Goal: Use online tool/utility: Utilize a website feature to perform a specific function

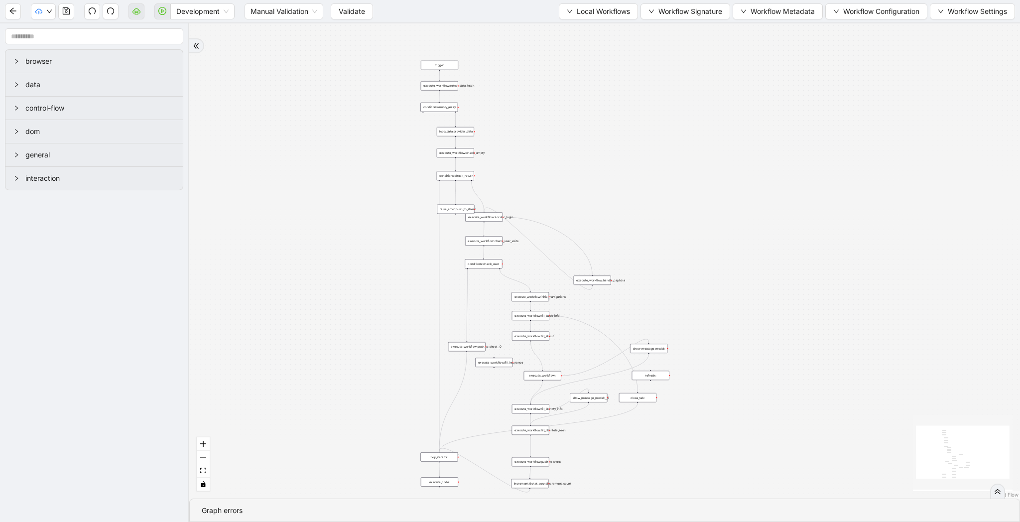
drag, startPoint x: 505, startPoint y: 166, endPoint x: 350, endPoint y: 283, distance: 194.5
click at [350, 283] on div "trigger loop_data:provider_data execute_workflow:retool_data_fetch execute_work…" at bounding box center [604, 260] width 831 height 475
click at [204, 10] on span "Development" at bounding box center [202, 11] width 52 height 15
click at [204, 48] on div "Production" at bounding box center [202, 47] width 48 height 11
click at [340, 9] on span "Validate" at bounding box center [344, 11] width 26 height 11
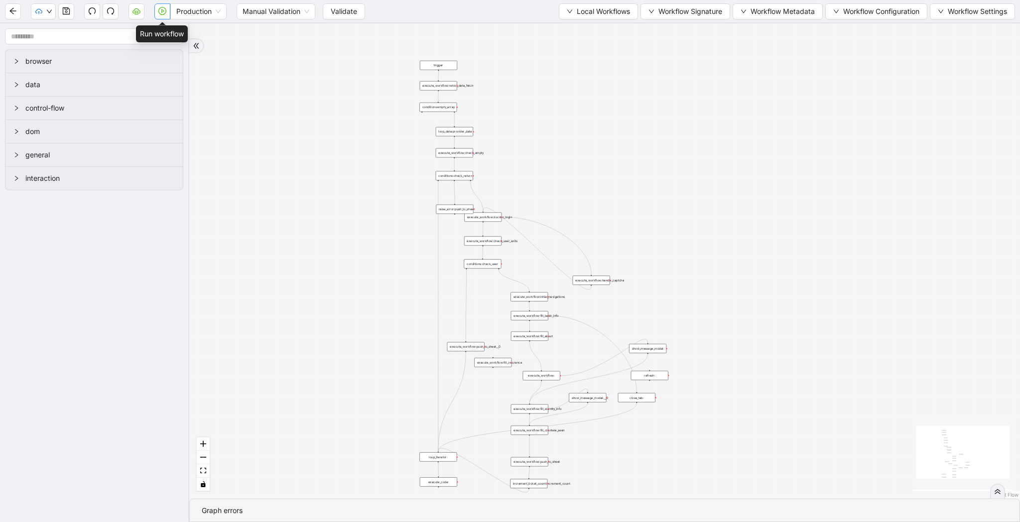
click at [158, 15] on icon "play-circle" at bounding box center [162, 11] width 8 height 8
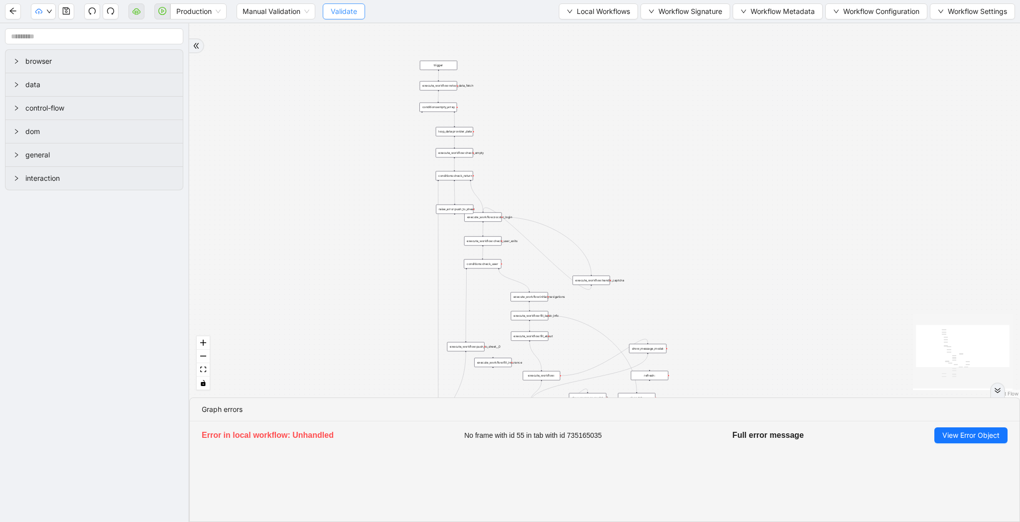
click at [329, 8] on button "Validate" at bounding box center [344, 11] width 42 height 16
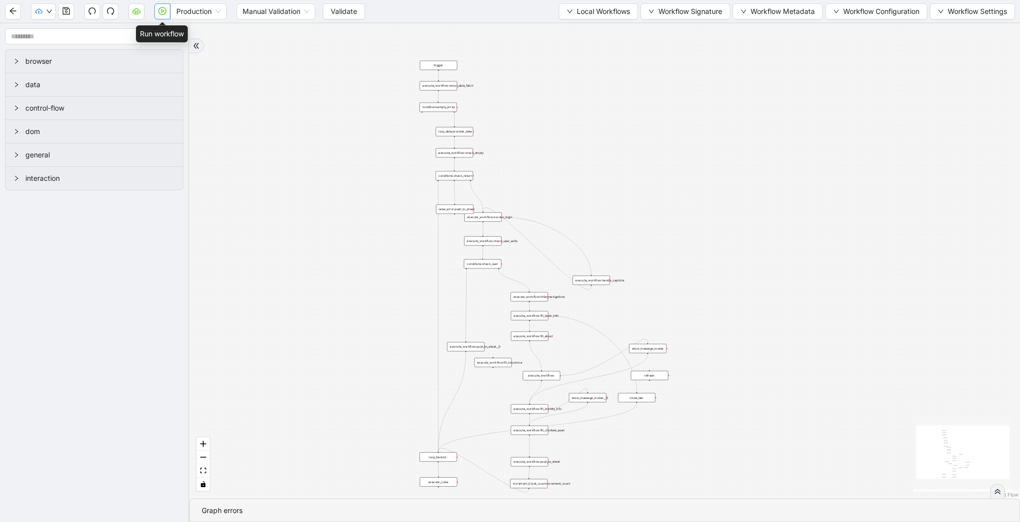
click at [162, 11] on icon "play-circle" at bounding box center [162, 11] width 8 height 8
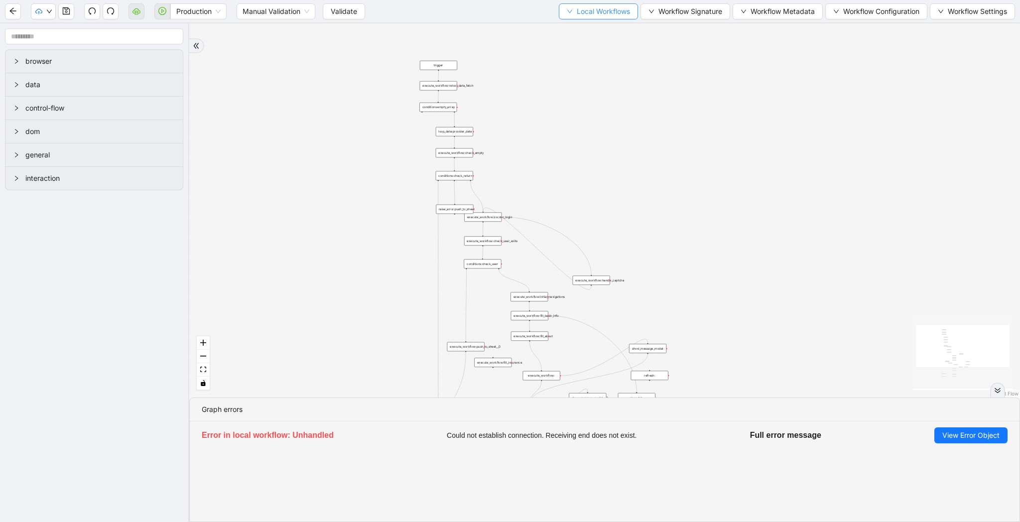
click at [598, 12] on span "Local Workflows" at bounding box center [603, 11] width 53 height 11
click at [597, 30] on span "Select" at bounding box center [593, 30] width 65 height 11
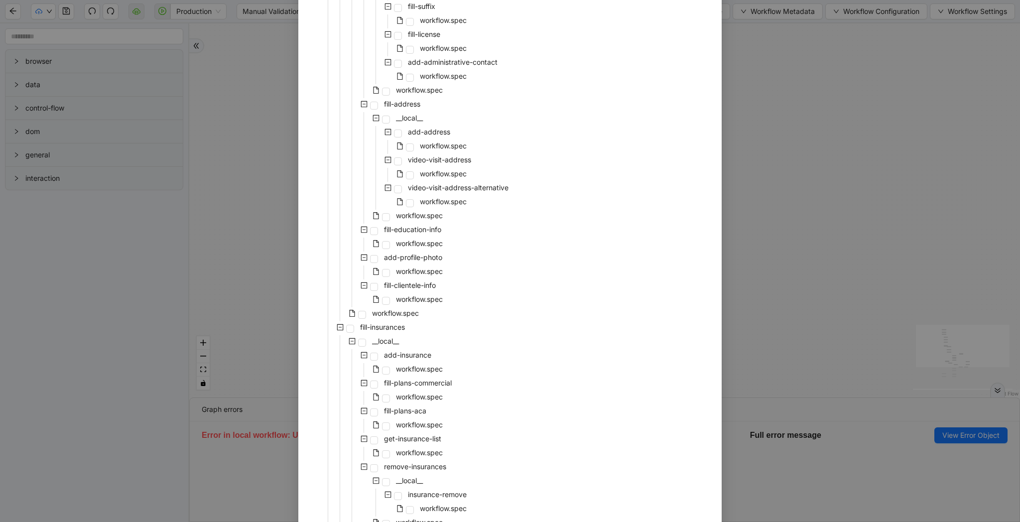
scroll to position [1675, 0]
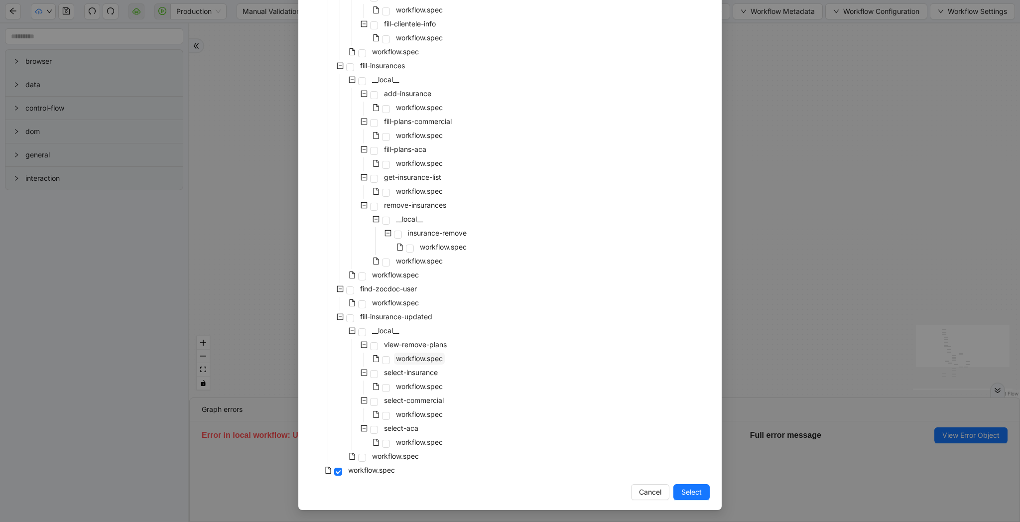
click at [428, 358] on span "workflow.spec" at bounding box center [419, 358] width 47 height 8
click at [698, 496] on span "Select" at bounding box center [691, 491] width 20 height 11
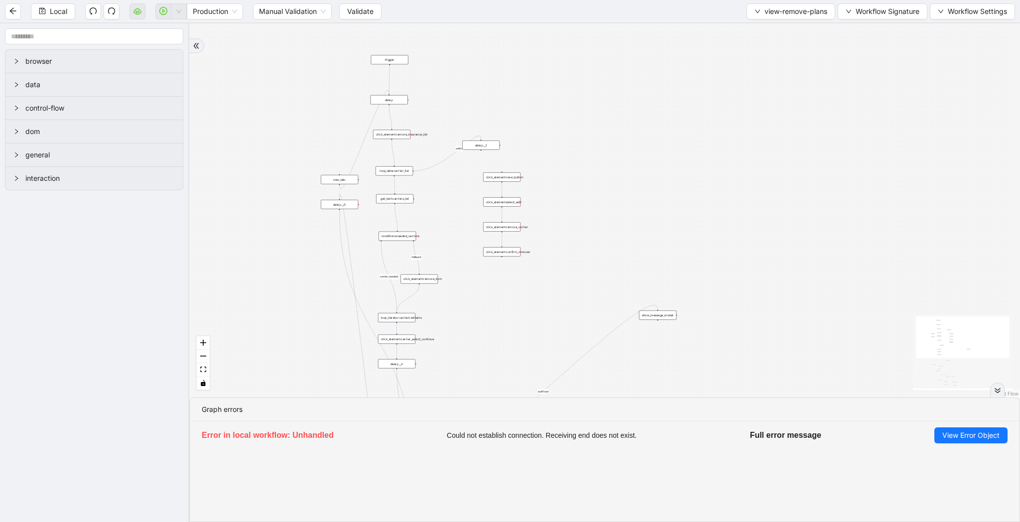
drag, startPoint x: 535, startPoint y: 303, endPoint x: 571, endPoint y: 230, distance: 81.7
click at [571, 230] on div "carrier_needed fallback loopFrom fallback review exitFrom onError onError trigg…" at bounding box center [604, 210] width 831 height 374
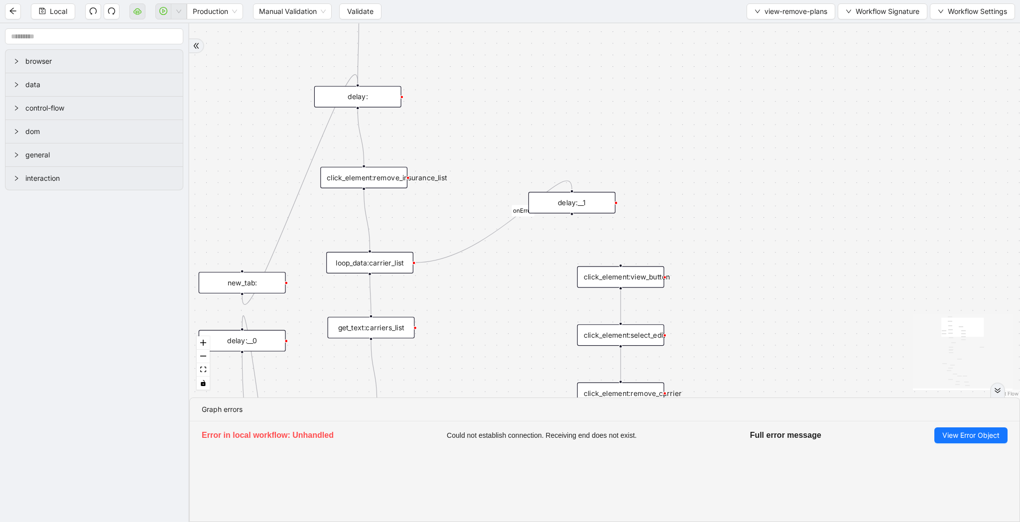
drag, startPoint x: 320, startPoint y: 95, endPoint x: 274, endPoint y: 212, distance: 125.9
click at [274, 212] on div "carrier_needed fallback loopFrom fallback review exitFrom onError onError trigg…" at bounding box center [604, 210] width 831 height 374
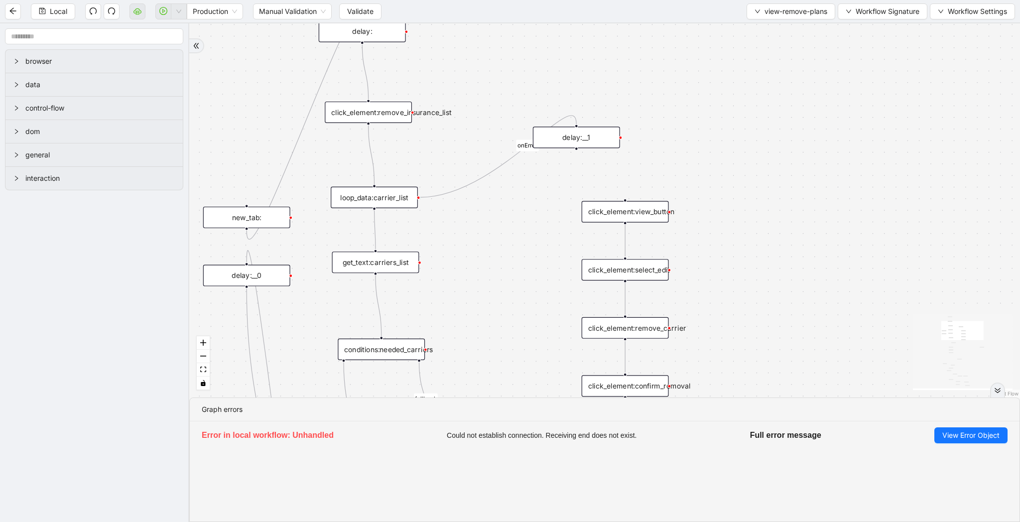
drag, startPoint x: 508, startPoint y: 179, endPoint x: 513, endPoint y: 114, distance: 65.4
click at [513, 114] on div "carrier_needed fallback loopFrom fallback review exitFrom onError onError trigg…" at bounding box center [604, 210] width 831 height 374
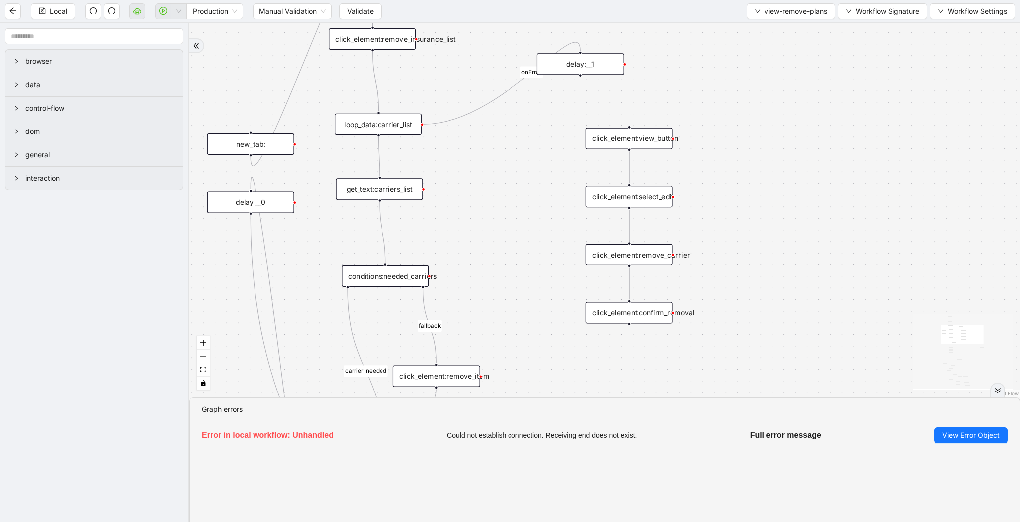
drag, startPoint x: 519, startPoint y: 278, endPoint x: 523, endPoint y: 206, distance: 72.3
click at [523, 206] on div "carrier_needed fallback loopFrom fallback review exitFrom onError onError trigg…" at bounding box center [604, 210] width 831 height 374
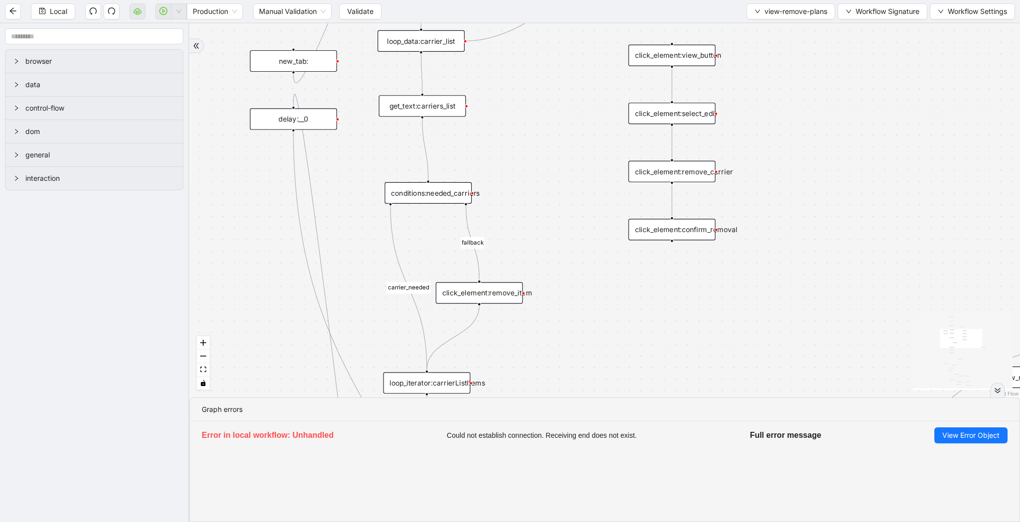
drag, startPoint x: 495, startPoint y: 235, endPoint x: 538, endPoint y: 151, distance: 94.0
click at [538, 151] on div "carrier_needed fallback loopFrom fallback review exitFrom onError onError trigg…" at bounding box center [604, 210] width 831 height 374
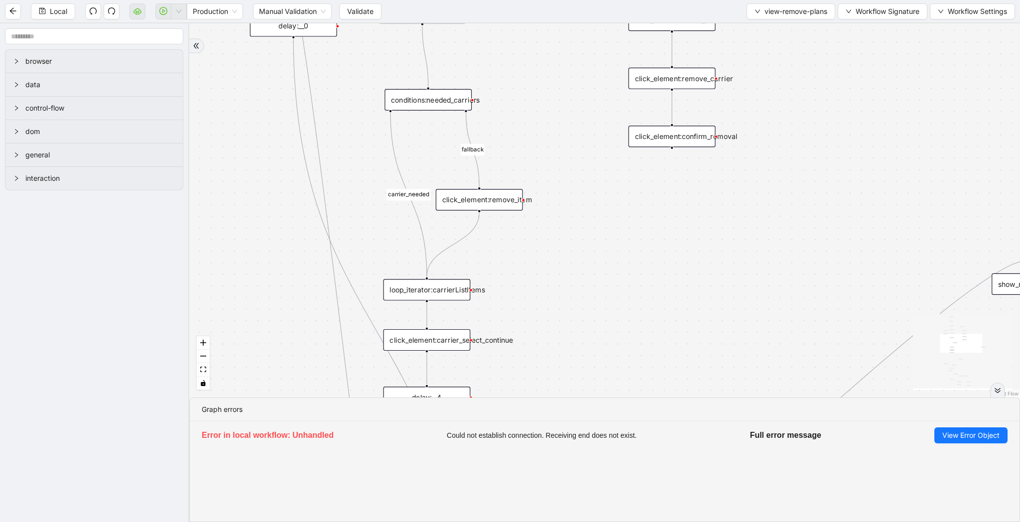
drag, startPoint x: 541, startPoint y: 179, endPoint x: 541, endPoint y: 86, distance: 93.1
click at [541, 86] on div "carrier_needed fallback loopFrom fallback review exitFrom onError onError trigg…" at bounding box center [604, 210] width 831 height 374
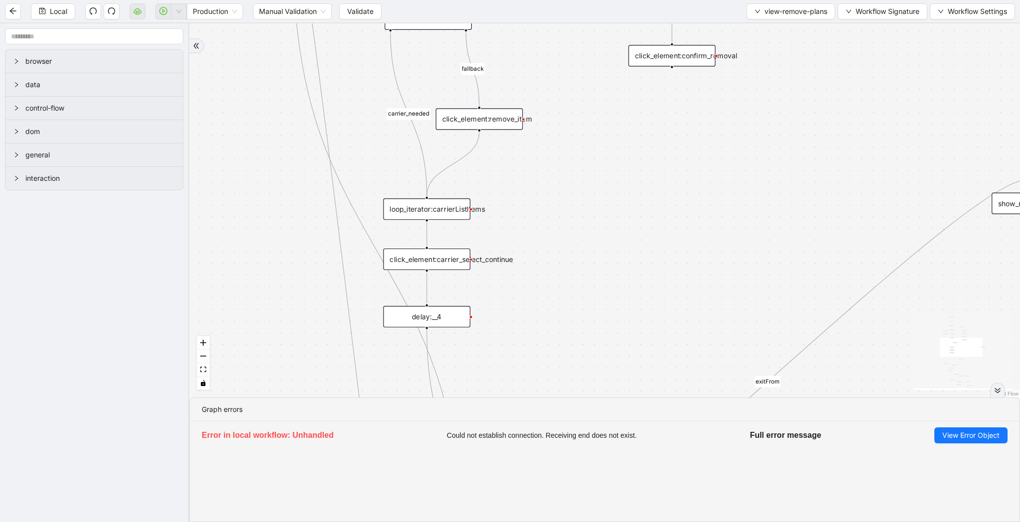
drag, startPoint x: 579, startPoint y: 315, endPoint x: 579, endPoint y: 235, distance: 80.7
click at [579, 235] on div "carrier_needed fallback loopFrom fallback review exitFrom onError onError trigg…" at bounding box center [604, 210] width 831 height 374
click at [452, 310] on div "delay:__4" at bounding box center [426, 316] width 87 height 21
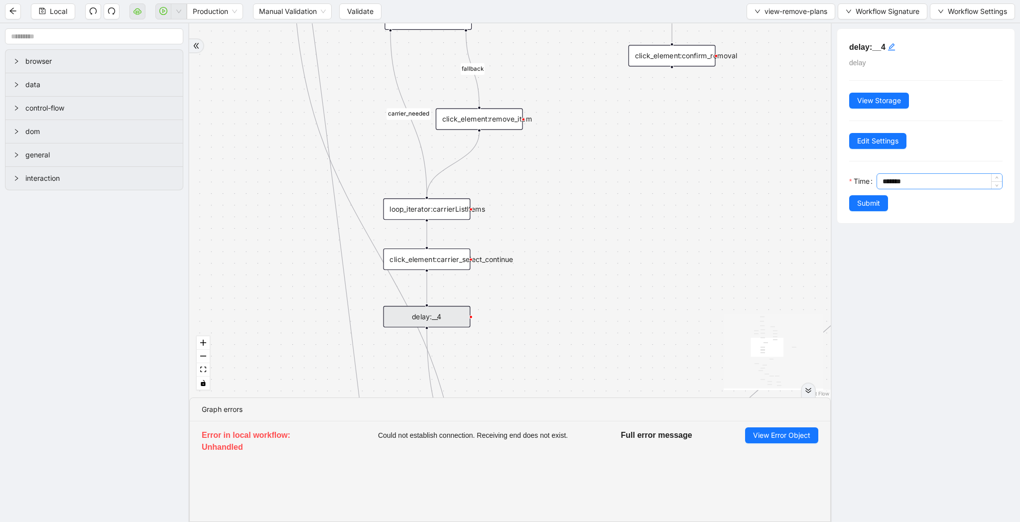
click at [886, 177] on input "*******" at bounding box center [942, 181] width 120 height 15
type input "*******"
click at [871, 206] on span "Submit" at bounding box center [868, 203] width 23 height 11
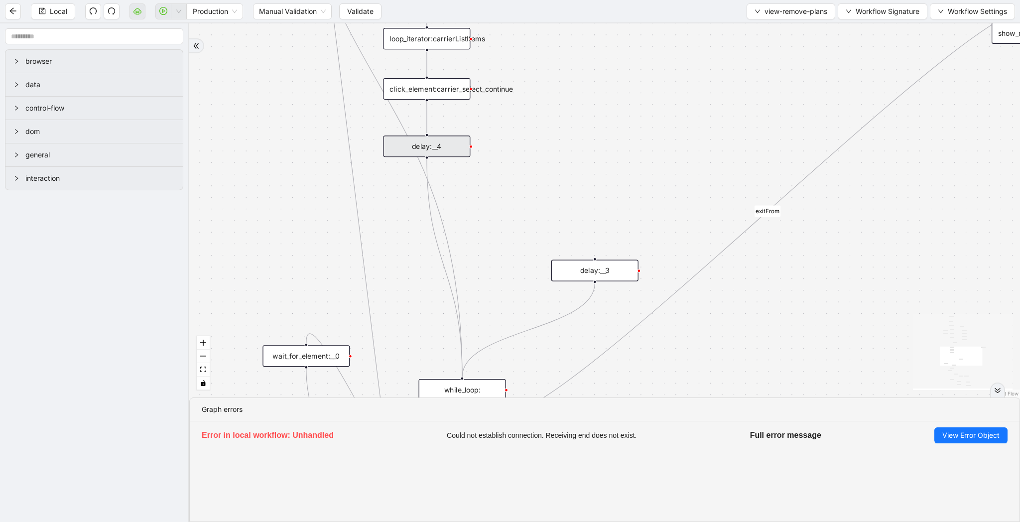
drag, startPoint x: 640, startPoint y: 333, endPoint x: 640, endPoint y: 162, distance: 170.3
click at [640, 162] on div "carrier_needed fallback loopFrom fallback review exitFrom onError onError trigg…" at bounding box center [604, 210] width 831 height 374
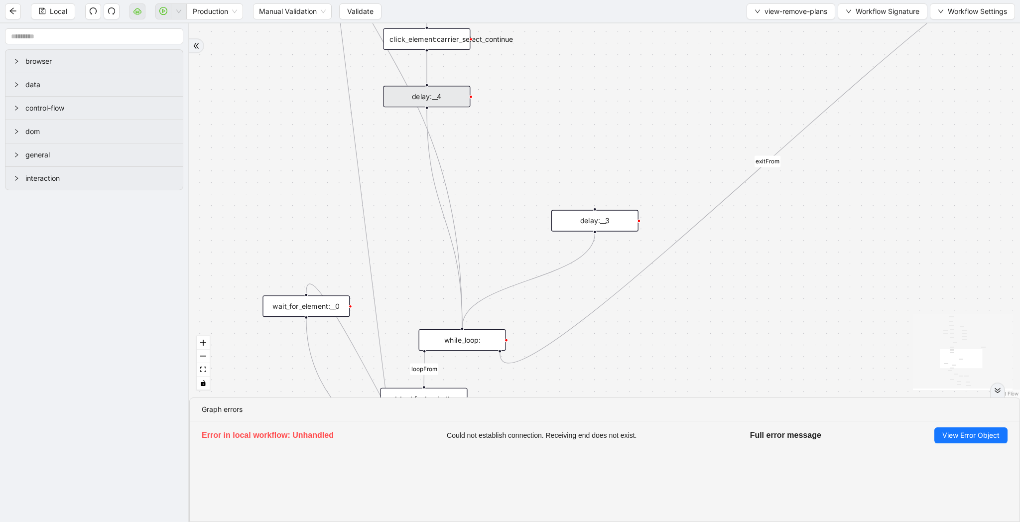
drag, startPoint x: 640, startPoint y: 162, endPoint x: 640, endPoint y: 113, distance: 49.8
click at [640, 113] on div "carrier_needed fallback loopFrom fallback review exitFrom onError onError trigg…" at bounding box center [604, 210] width 831 height 374
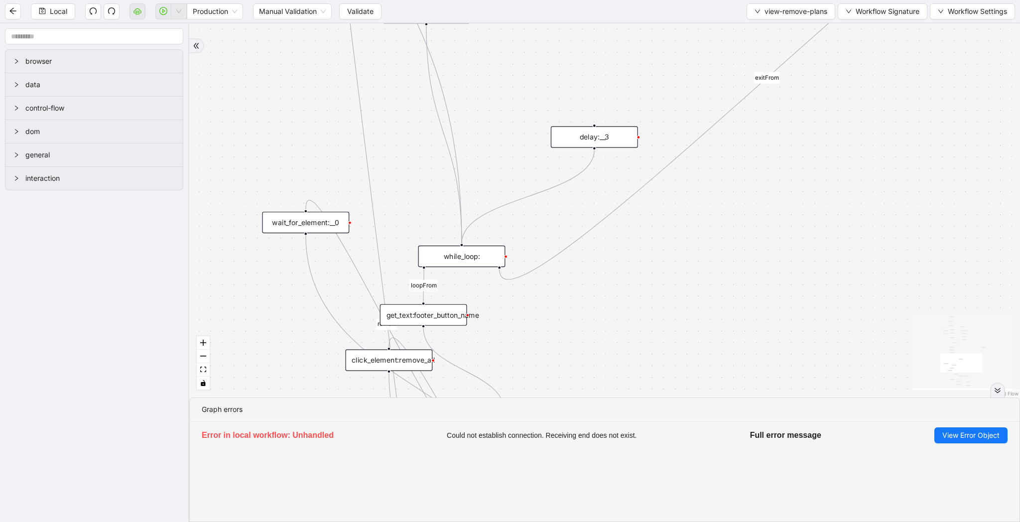
drag, startPoint x: 640, startPoint y: 113, endPoint x: 640, endPoint y: 29, distance: 83.7
click at [640, 29] on div "carrier_needed fallback loopFrom fallback review exitFrom onError onError trigg…" at bounding box center [604, 210] width 831 height 374
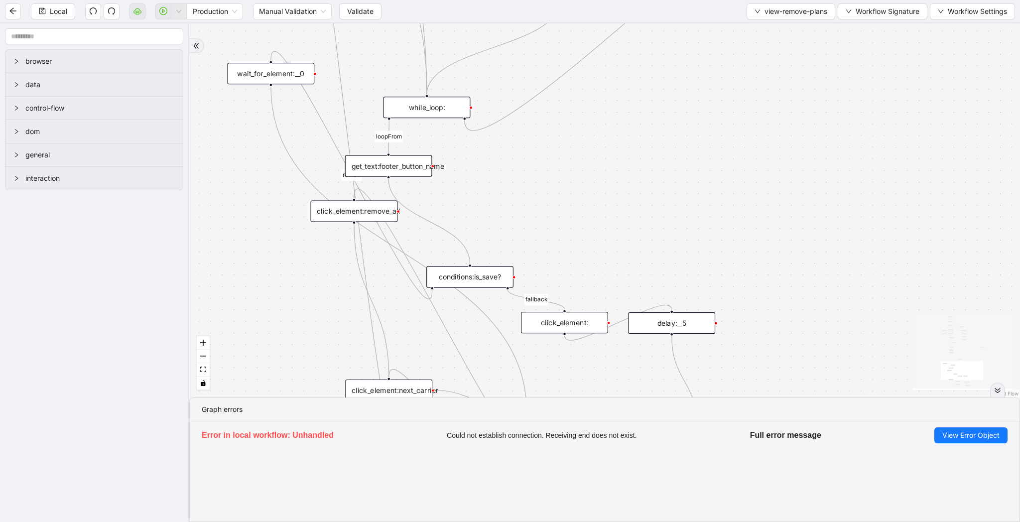
drag, startPoint x: 641, startPoint y: 290, endPoint x: 605, endPoint y: 141, distance: 152.7
click at [605, 141] on div "carrier_needed fallback loopFrom fallback review exitFrom onError onError trigg…" at bounding box center [604, 210] width 831 height 374
click at [60, 9] on span "Local" at bounding box center [58, 11] width 17 height 11
click at [358, 10] on span "Validate" at bounding box center [360, 11] width 26 height 11
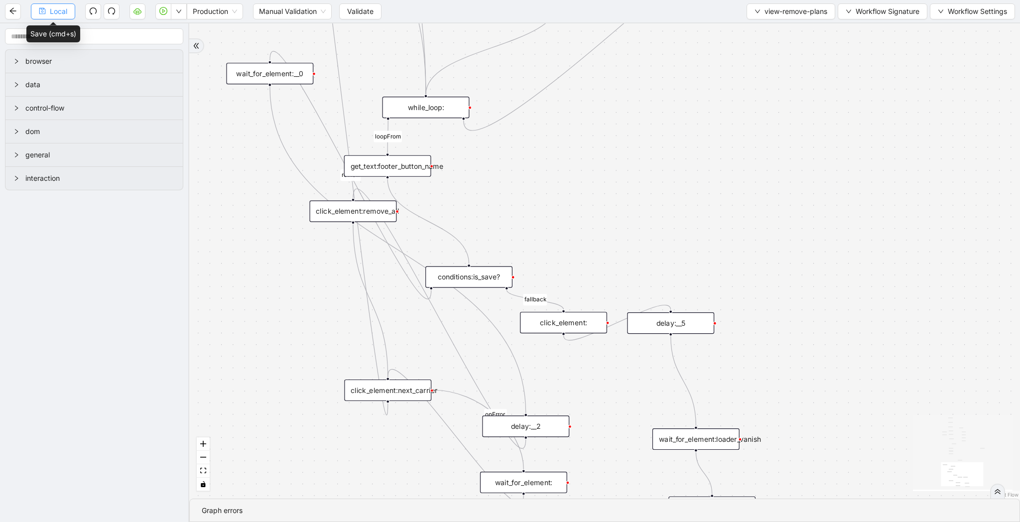
click at [47, 8] on button "Local" at bounding box center [53, 11] width 44 height 16
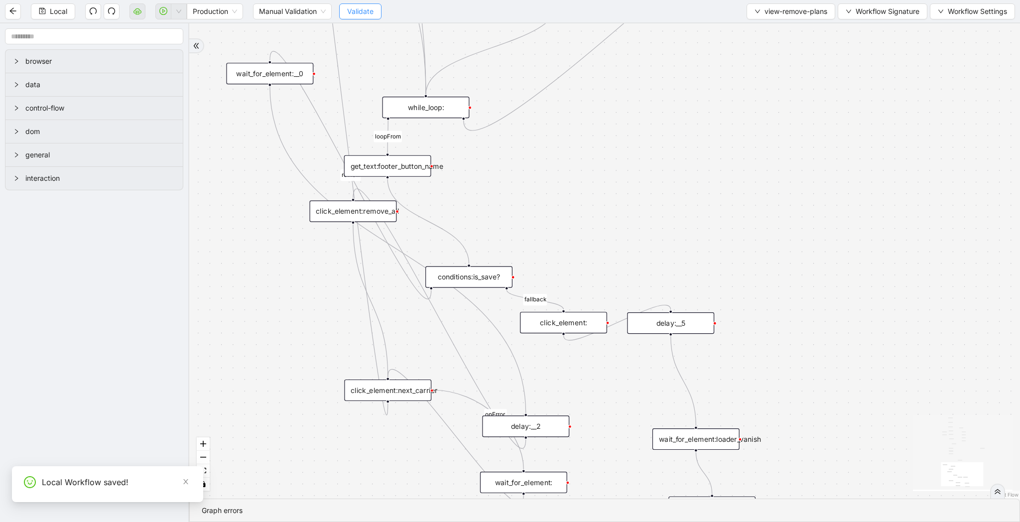
click at [361, 11] on span "Validate" at bounding box center [360, 11] width 26 height 11
click at [168, 15] on button "button" at bounding box center [163, 11] width 16 height 16
